Goal: Navigation & Orientation: Find specific page/section

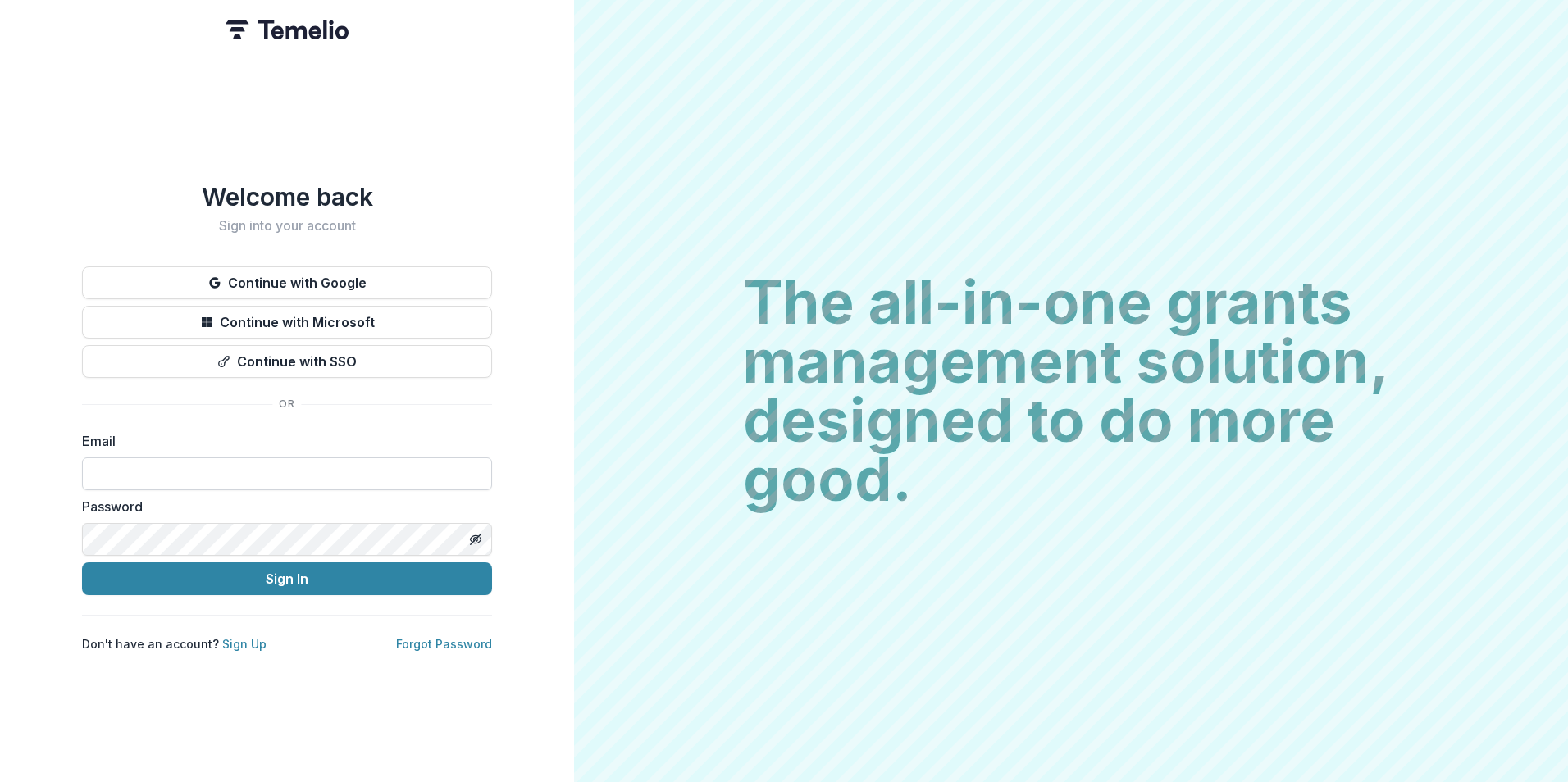
click at [318, 464] on input at bounding box center [287, 474] width 410 height 33
type input "**********"
click at [82, 563] on button "Sign In" at bounding box center [287, 579] width 410 height 33
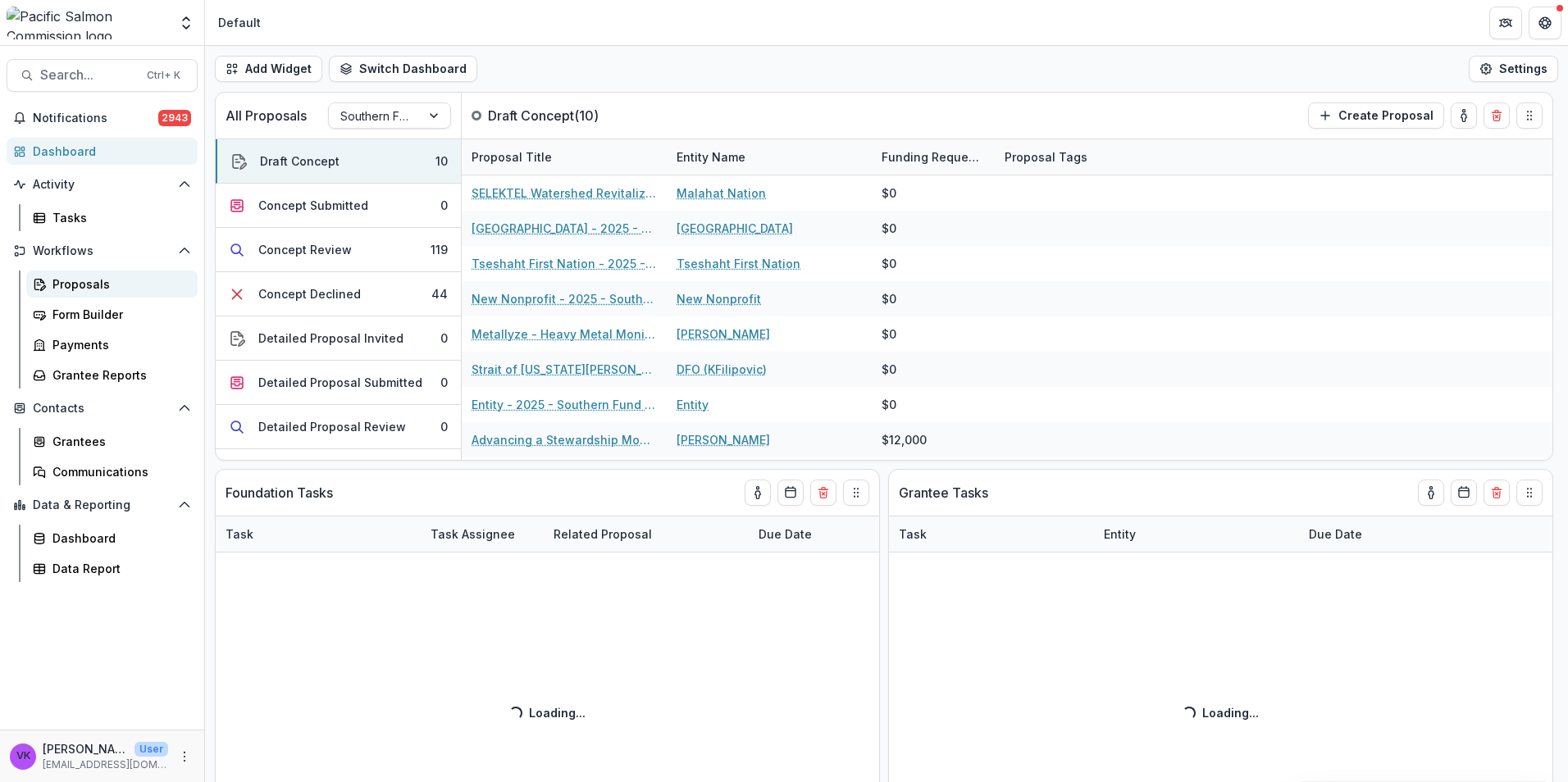
click at [100, 288] on div "Proposals" at bounding box center [118, 284] width 132 height 17
